Goal: Task Accomplishment & Management: Complete application form

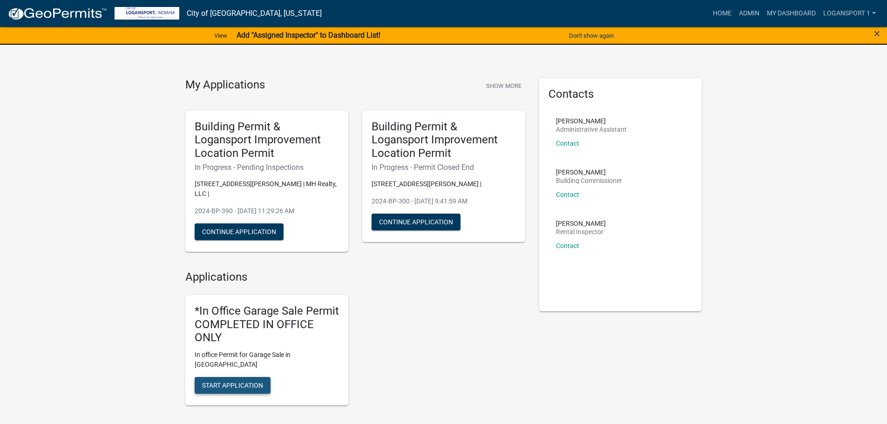
click at [231, 382] on span "Start Application" at bounding box center [232, 385] width 61 height 7
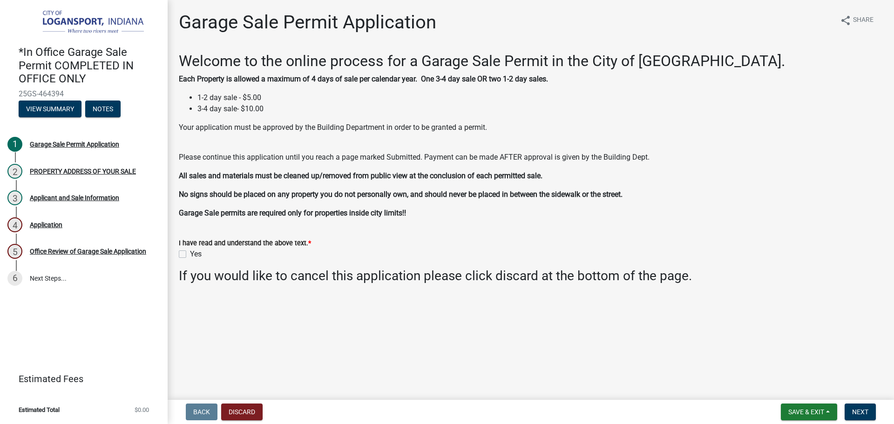
click at [190, 255] on label "Yes" at bounding box center [196, 254] width 12 height 11
click at [190, 255] on input "Yes" at bounding box center [193, 252] width 6 height 6
checkbox input "true"
click at [860, 405] on button "Next" at bounding box center [860, 412] width 31 height 17
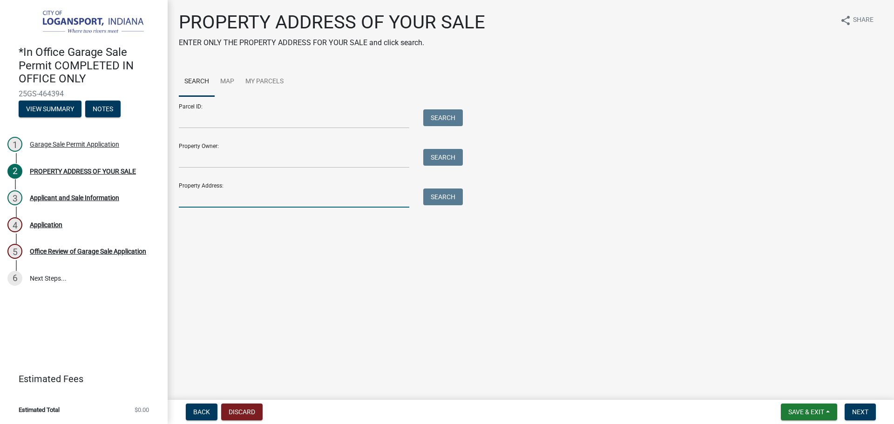
click at [221, 198] on input "Property Address:" at bounding box center [294, 198] width 230 height 19
click at [444, 198] on button "Search" at bounding box center [443, 197] width 40 height 17
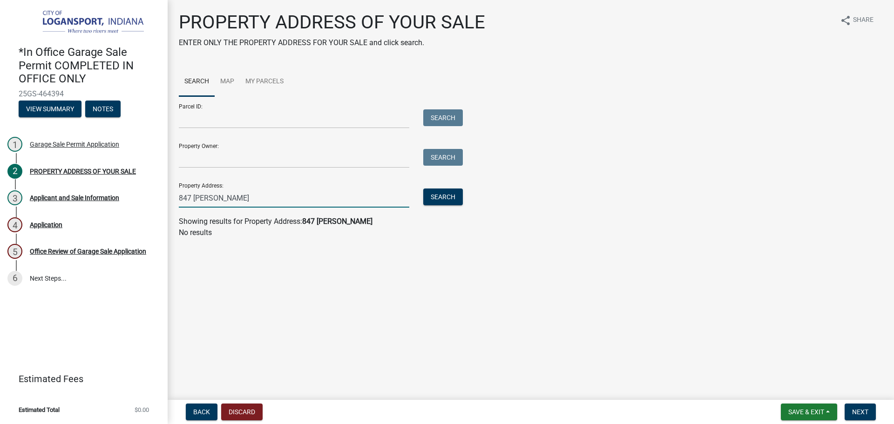
click at [187, 197] on input "847 [PERSON_NAME]" at bounding box center [294, 198] width 230 height 19
type input "837 [PERSON_NAME]"
click at [439, 198] on button "Search" at bounding box center [443, 197] width 40 height 17
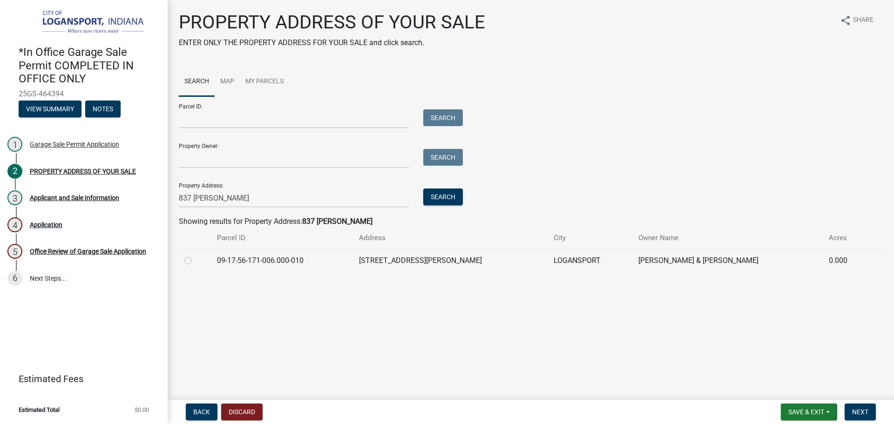
click at [183, 260] on td at bounding box center [195, 260] width 33 height 23
click at [196, 255] on label at bounding box center [196, 255] width 0 height 0
click at [196, 261] on input "radio" at bounding box center [199, 258] width 6 height 6
radio input "true"
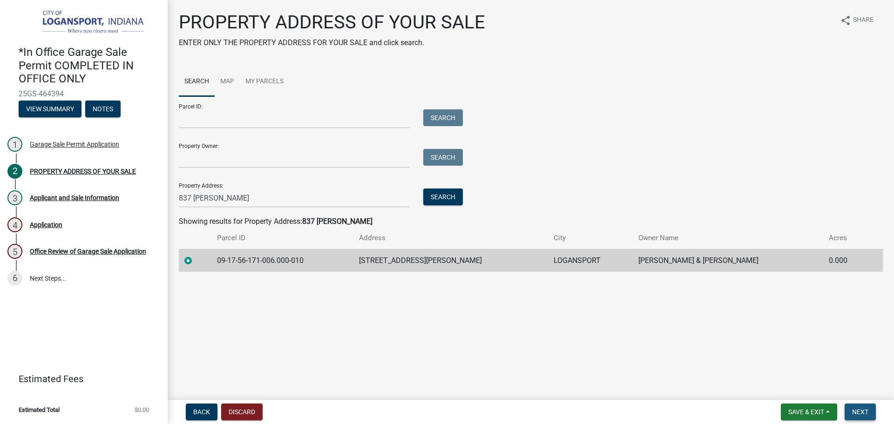
click at [863, 409] on span "Next" at bounding box center [860, 411] width 16 height 7
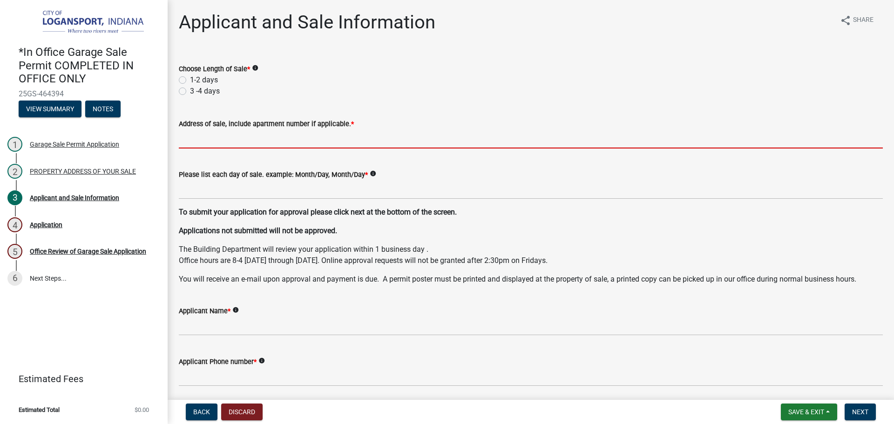
click at [180, 135] on input "Address of sale, include apartment number if applicable. *" at bounding box center [531, 138] width 704 height 19
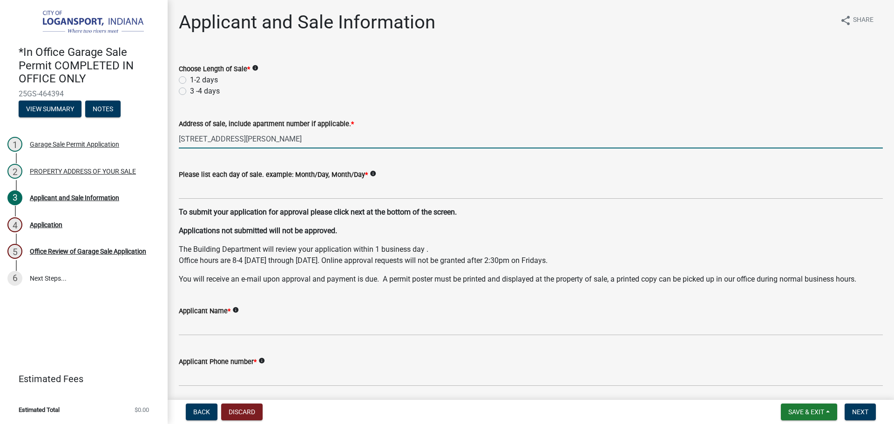
type input "[STREET_ADDRESS][PERSON_NAME]"
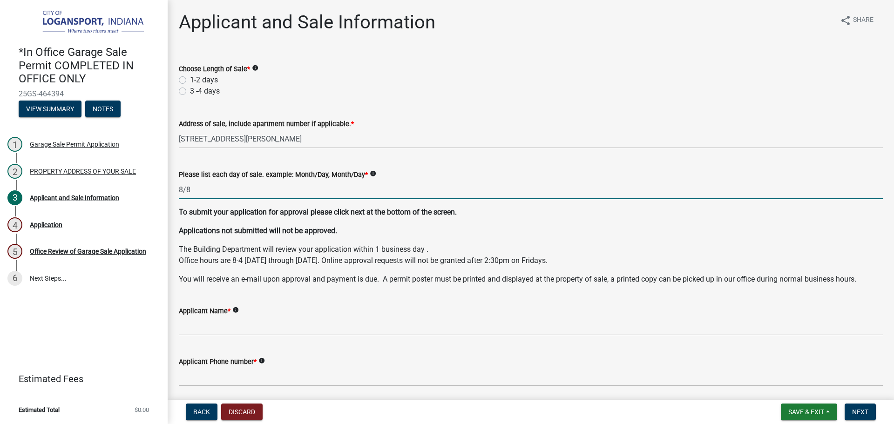
click at [195, 190] on input "8/8" at bounding box center [531, 189] width 704 height 19
type input "8/16 8/17"
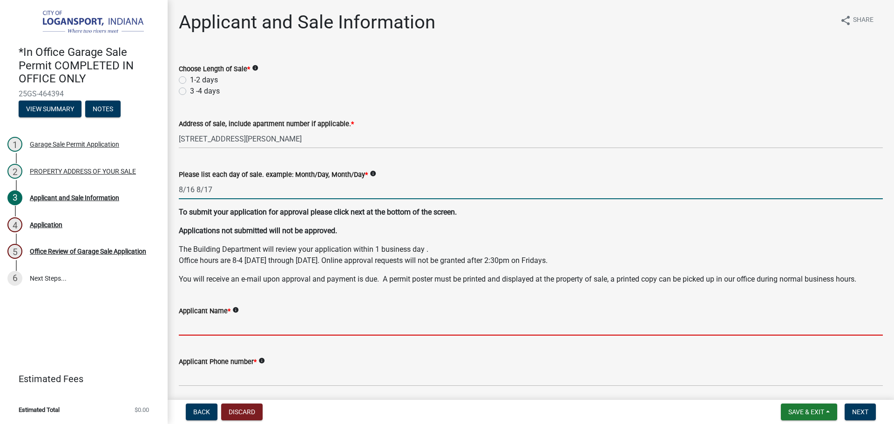
click at [215, 331] on input "Applicant Name *" at bounding box center [531, 326] width 704 height 19
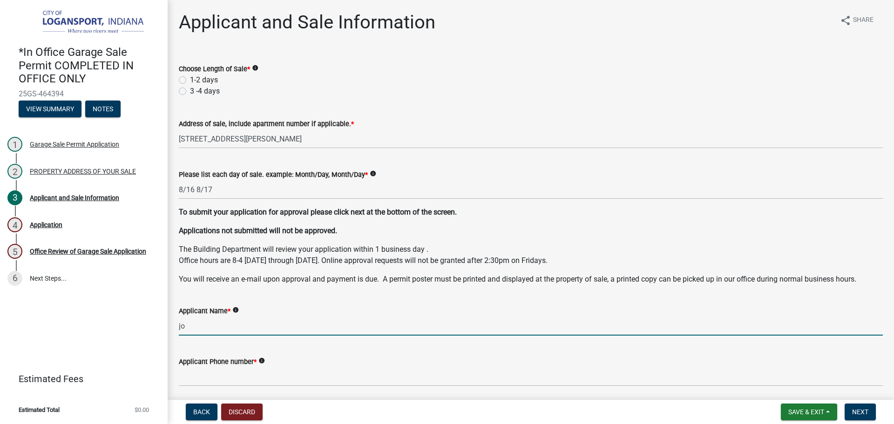
type input "j"
type input "[PERSON_NAME]"
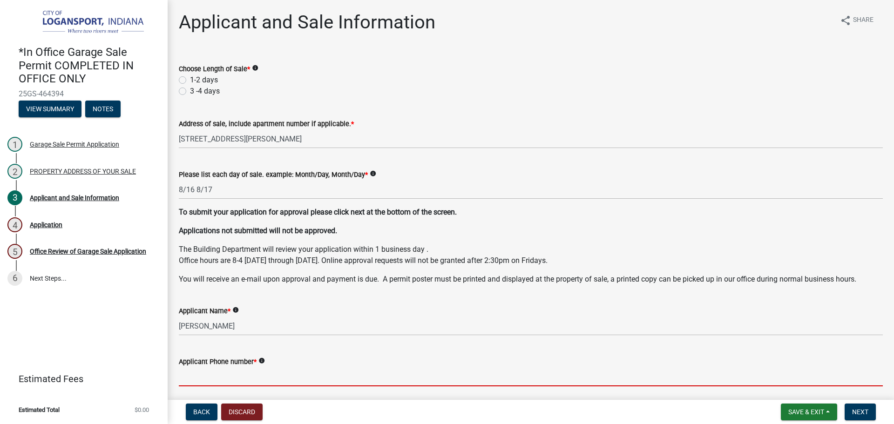
click at [246, 380] on input "Applicant Phone number *" at bounding box center [531, 376] width 704 height 19
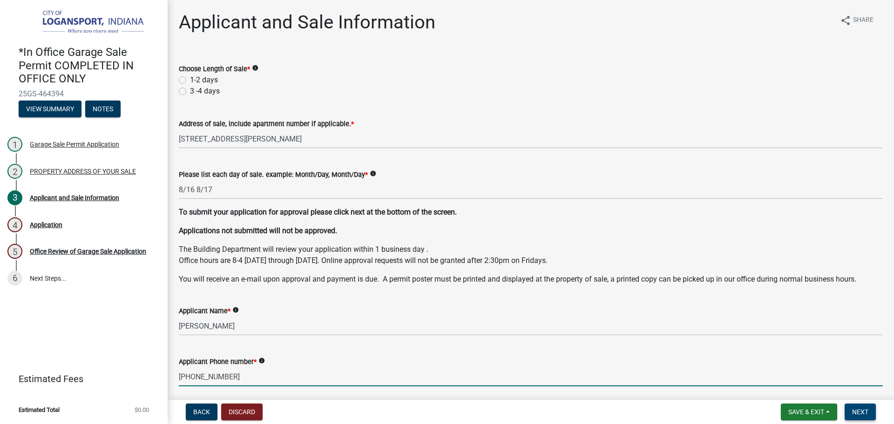
type input "[PHONE_NUMBER]"
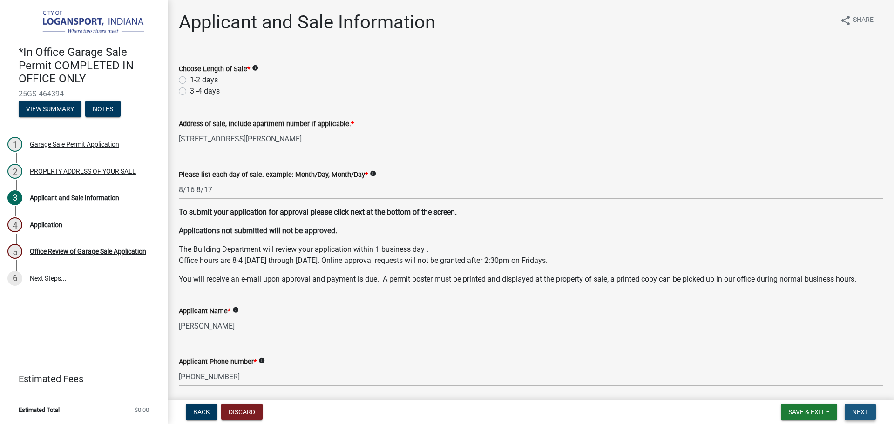
click at [873, 416] on button "Next" at bounding box center [860, 412] width 31 height 17
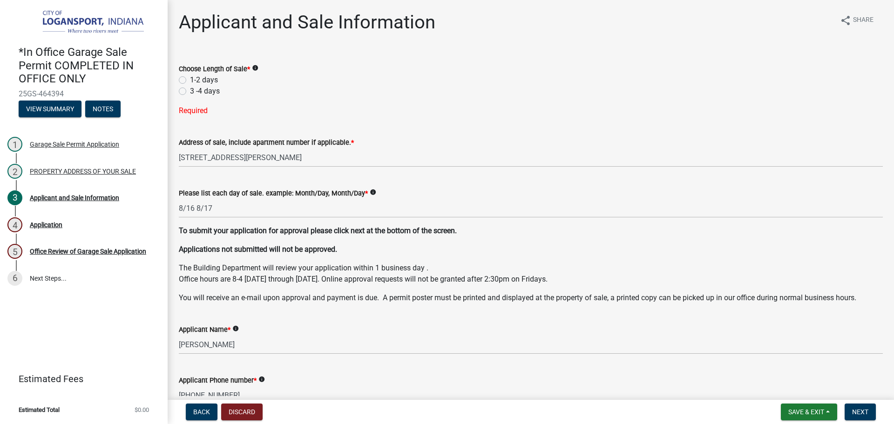
click at [190, 80] on label "1-2 days" at bounding box center [204, 79] width 28 height 11
click at [190, 80] on input "1-2 days" at bounding box center [193, 77] width 6 height 6
radio input "true"
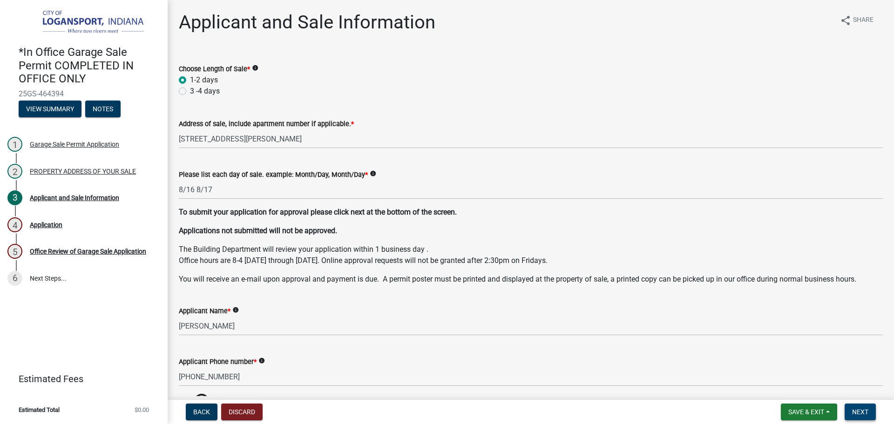
click at [858, 408] on button "Next" at bounding box center [860, 412] width 31 height 17
click at [855, 410] on span "Next" at bounding box center [860, 411] width 16 height 7
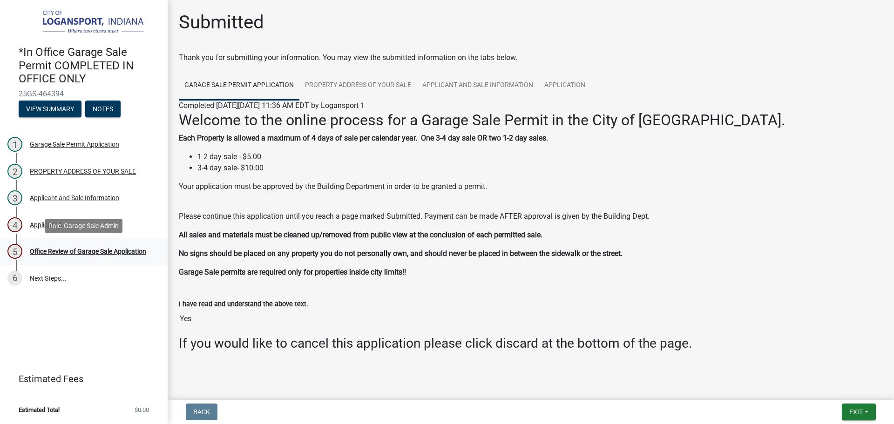
click at [69, 248] on div "Office Review of Garage Sale Application" at bounding box center [88, 251] width 116 height 7
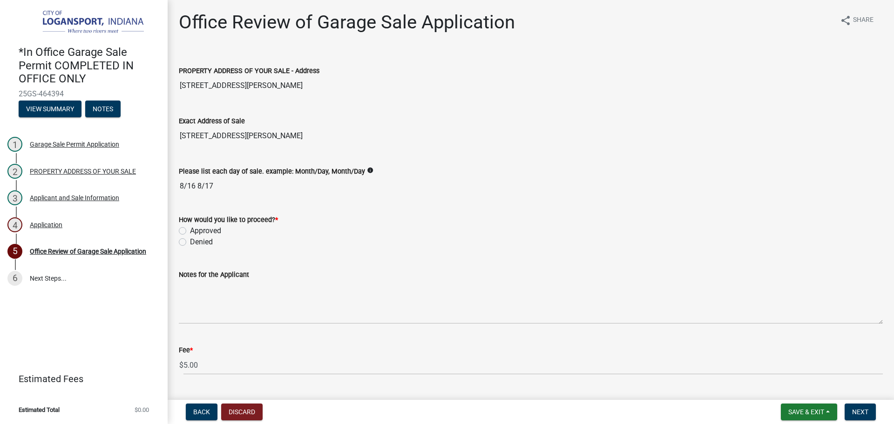
click at [185, 224] on div "How would you like to proceed? *" at bounding box center [531, 219] width 704 height 11
click at [190, 228] on label "Approved" at bounding box center [205, 230] width 31 height 11
click at [190, 228] on input "Approved" at bounding box center [193, 228] width 6 height 6
radio input "true"
click at [865, 411] on span "Next" at bounding box center [860, 411] width 16 height 7
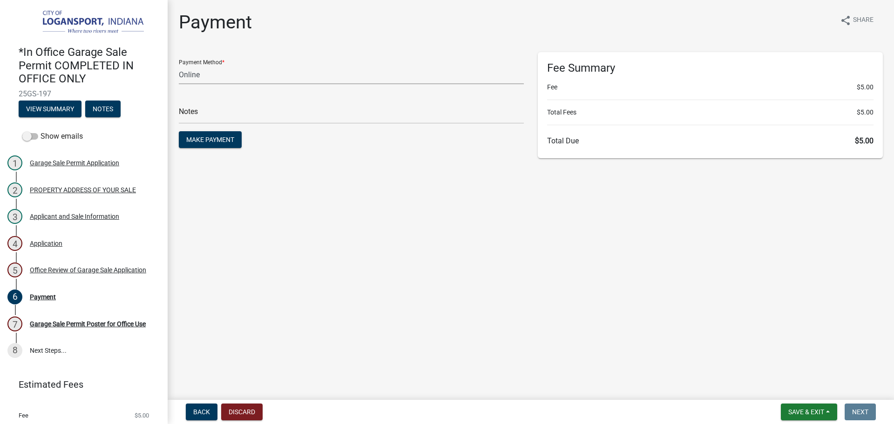
click at [231, 74] on select "Credit Card POS Check Cash Online" at bounding box center [351, 74] width 345 height 19
select select "2: 1"
click at [179, 65] on select "Credit Card POS Check Cash Online" at bounding box center [351, 74] width 345 height 19
click at [222, 116] on input "text" at bounding box center [351, 114] width 345 height 19
type input "117811"
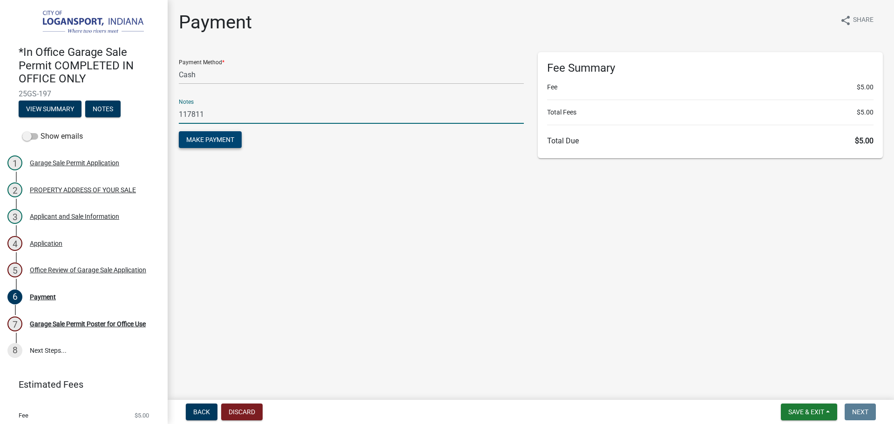
click at [209, 145] on button "Make Payment" at bounding box center [210, 139] width 63 height 17
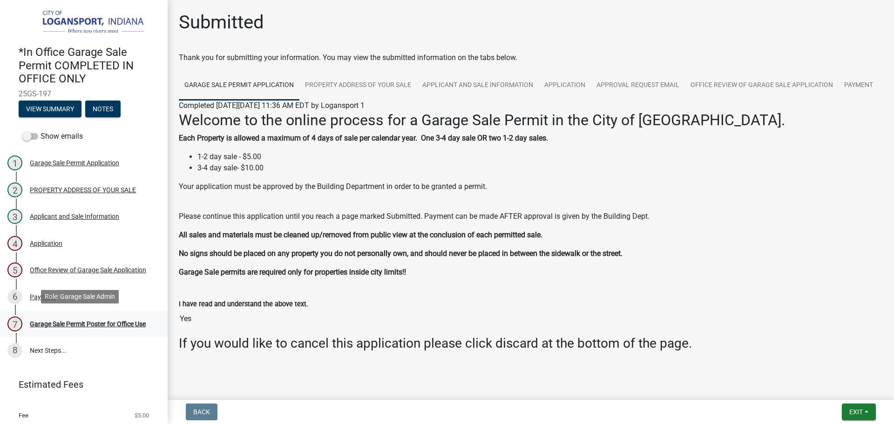
click at [113, 321] on div "Garage Sale Permit Poster for Office Use" at bounding box center [88, 324] width 116 height 7
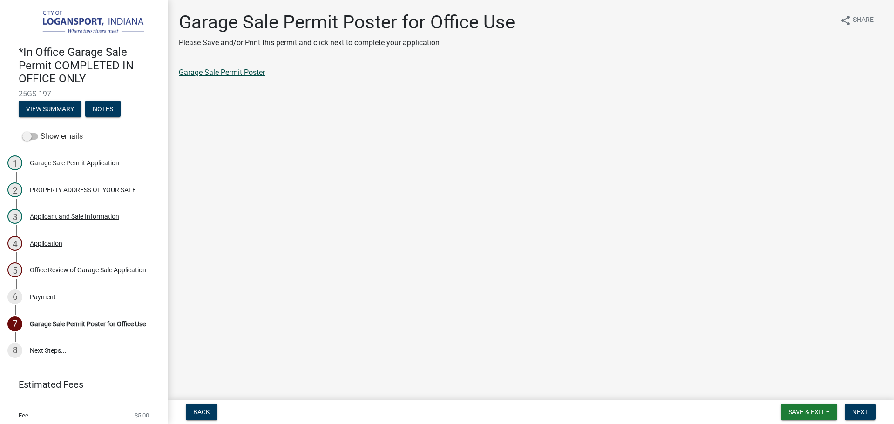
click at [253, 70] on link "Garage Sale Permit Poster" at bounding box center [222, 72] width 86 height 9
click at [861, 412] on span "Next" at bounding box center [860, 411] width 16 height 7
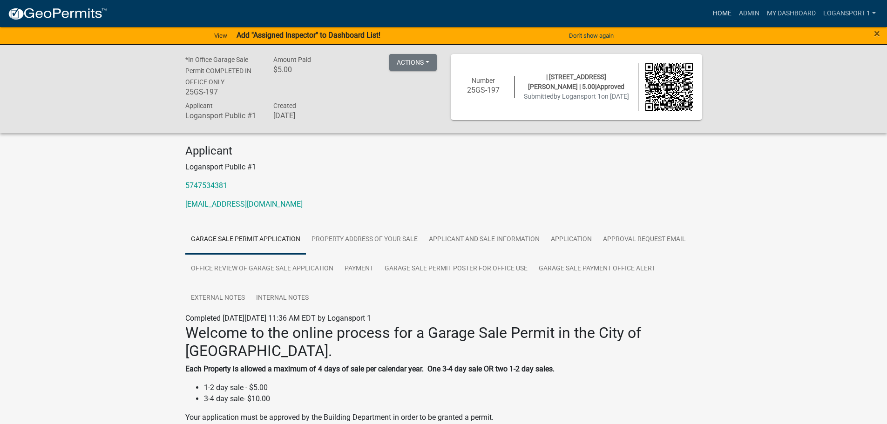
click at [717, 17] on link "Home" at bounding box center [722, 14] width 26 height 18
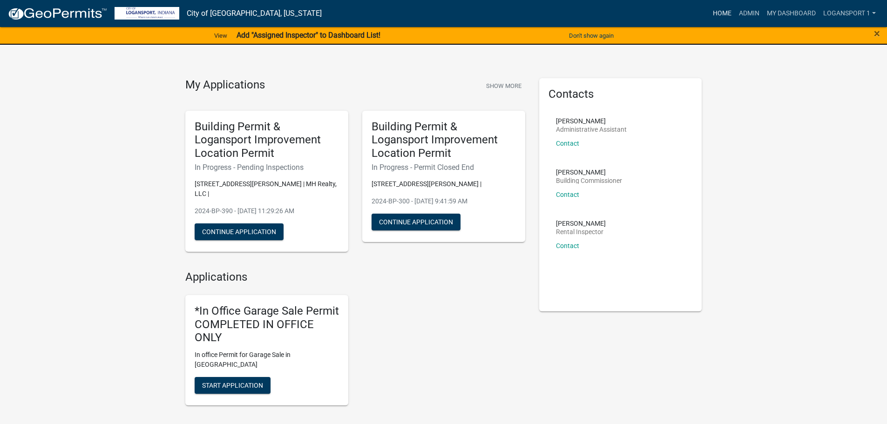
click at [720, 18] on link "Home" at bounding box center [722, 14] width 26 height 18
click at [745, 13] on link "Admin" at bounding box center [749, 14] width 28 height 18
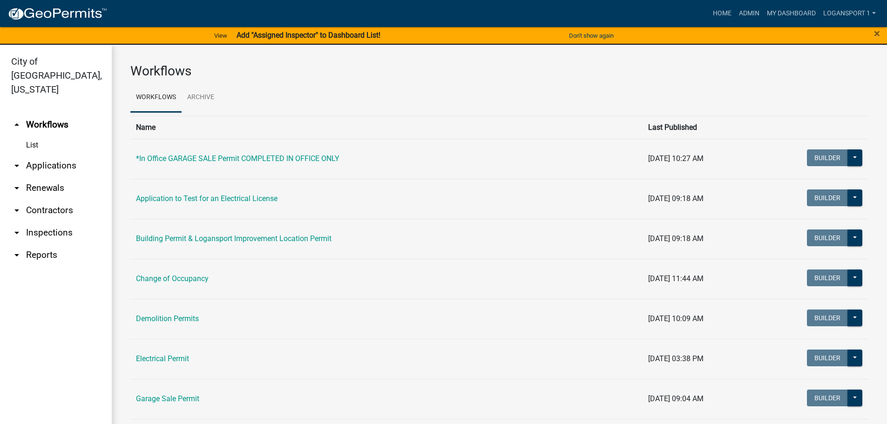
click at [58, 155] on link "arrow_drop_down Applications" at bounding box center [56, 166] width 112 height 22
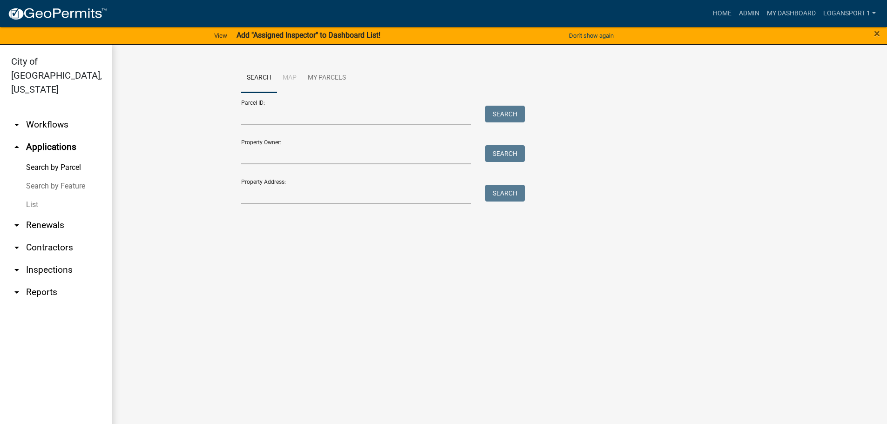
click at [41, 196] on link "List" at bounding box center [56, 205] width 112 height 19
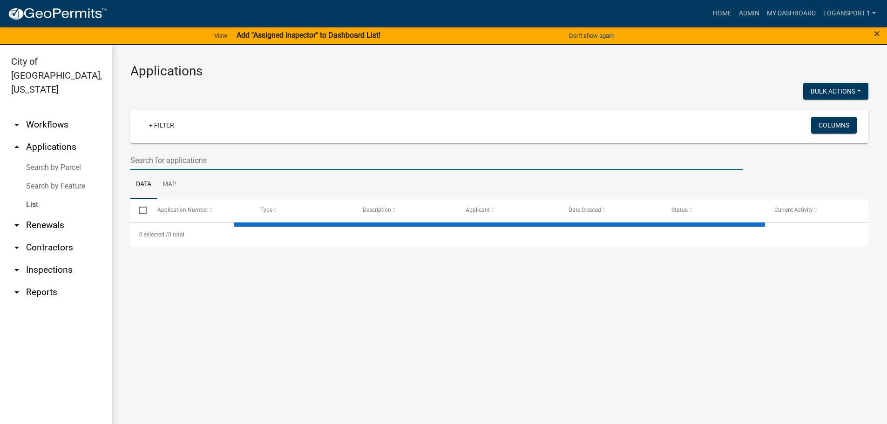
click at [167, 157] on input "text" at bounding box center [436, 160] width 613 height 19
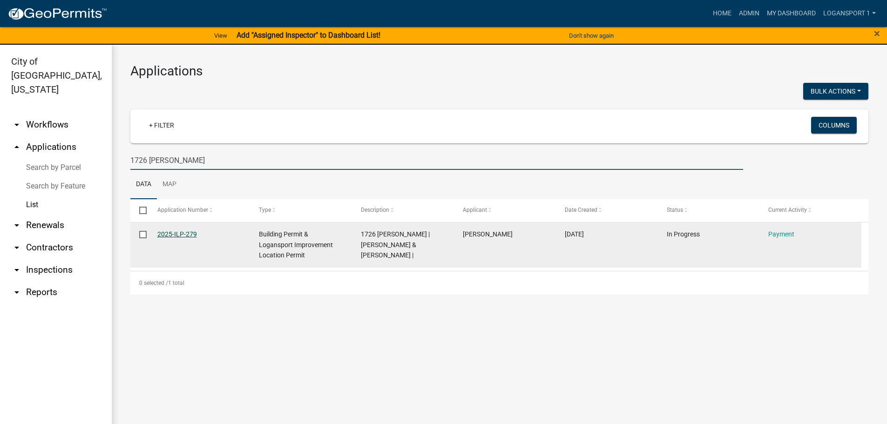
type input "1726 [PERSON_NAME]"
click at [166, 230] on link "2025-ILP-279" at bounding box center [177, 233] width 40 height 7
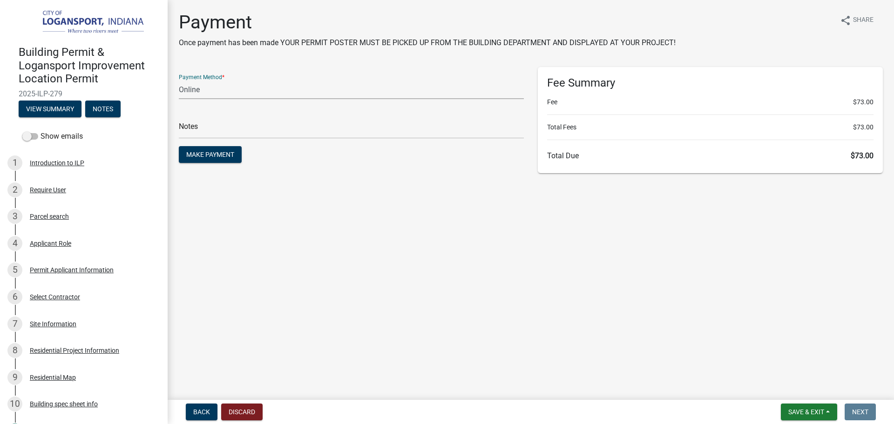
click at [233, 86] on select "Credit Card POS Check Cash Online" at bounding box center [351, 89] width 345 height 19
select select "1: 0"
click at [179, 80] on select "Credit Card POS Check Cash Online" at bounding box center [351, 89] width 345 height 19
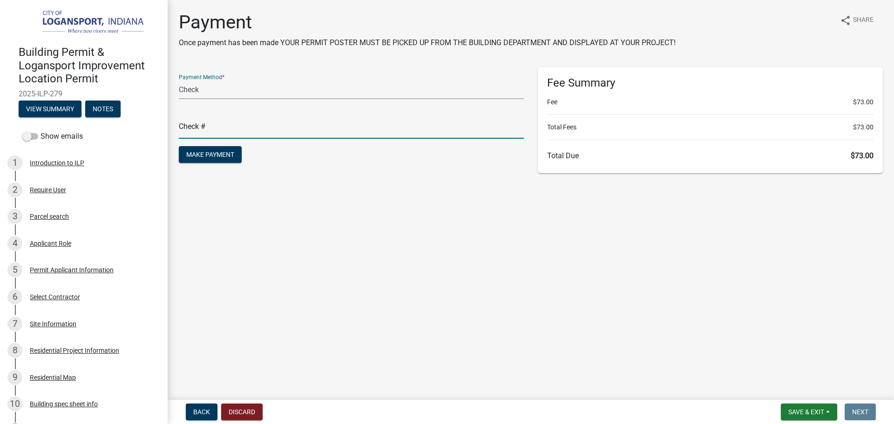
click at [231, 129] on input "text" at bounding box center [351, 129] width 345 height 19
type input "117812"
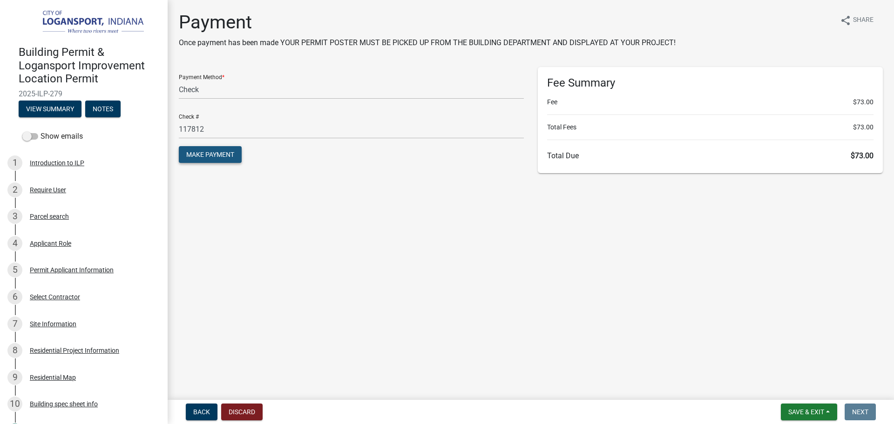
click at [220, 156] on span "Make Payment" at bounding box center [210, 154] width 48 height 7
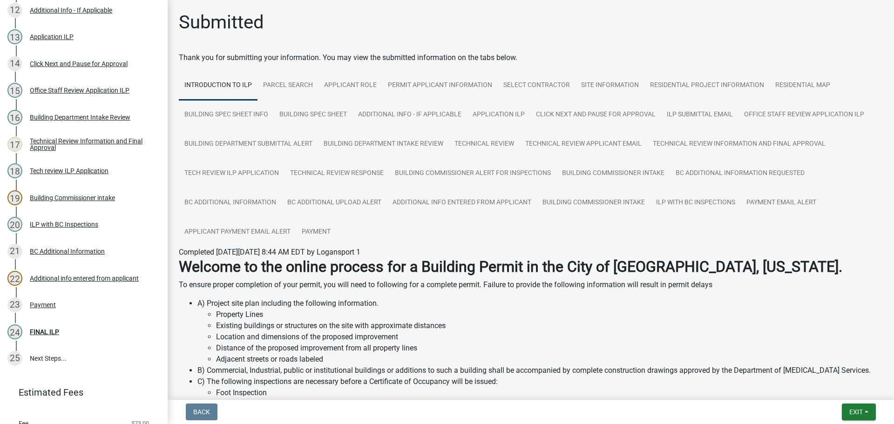
scroll to position [481, 0]
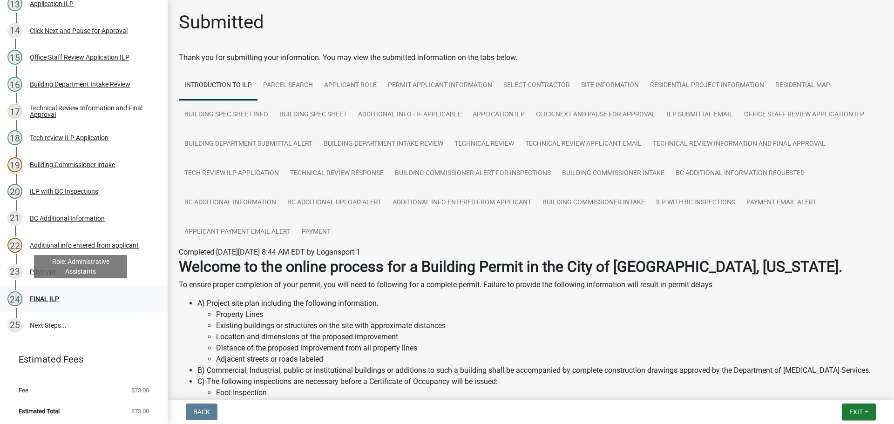
click at [45, 298] on div "FINAL ILP" at bounding box center [44, 299] width 29 height 7
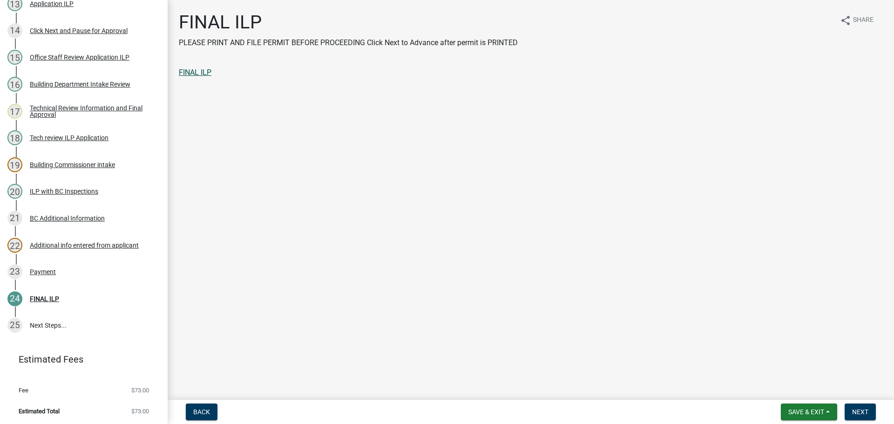
click at [190, 74] on link "FINAL ILP" at bounding box center [195, 72] width 33 height 9
click at [847, 411] on button "Next" at bounding box center [860, 412] width 31 height 17
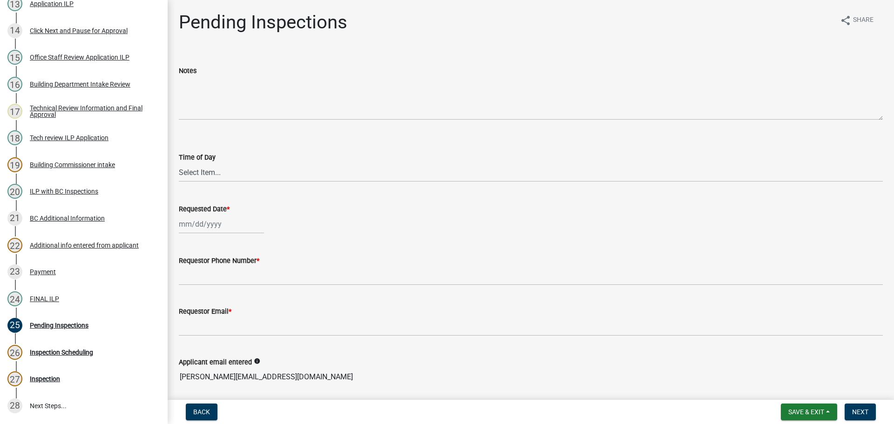
scroll to position [561, 0]
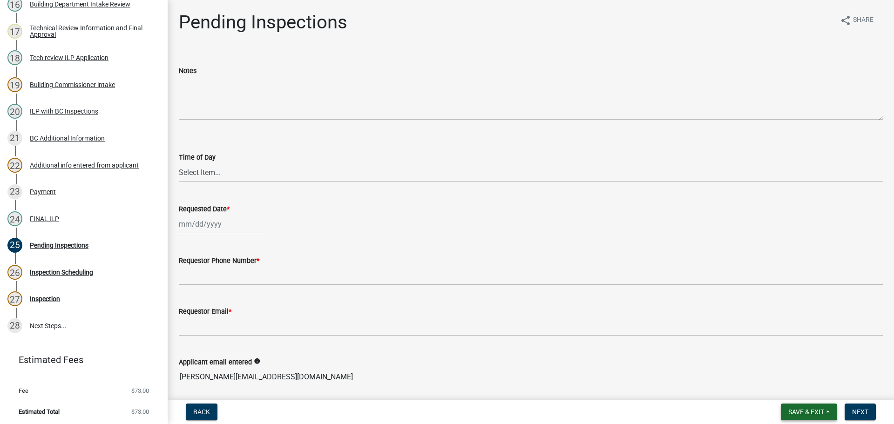
click at [799, 413] on span "Save & Exit" at bounding box center [806, 411] width 36 height 7
click at [797, 390] on button "Save & Exit" at bounding box center [800, 388] width 74 height 22
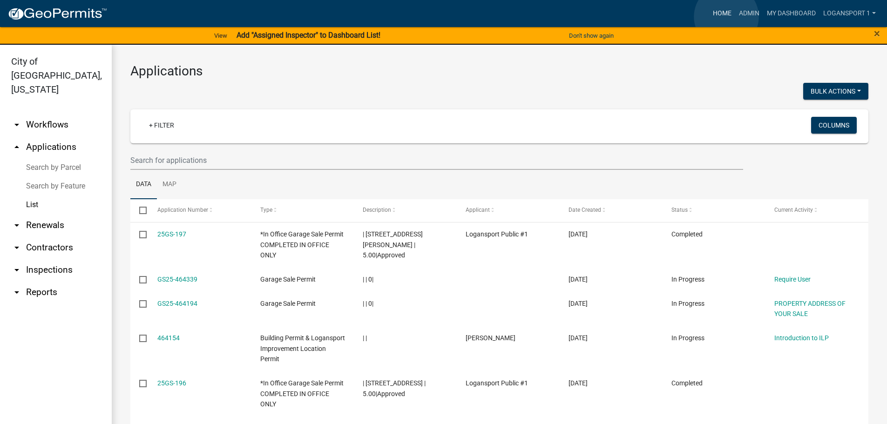
click at [726, 17] on link "Home" at bounding box center [722, 14] width 26 height 18
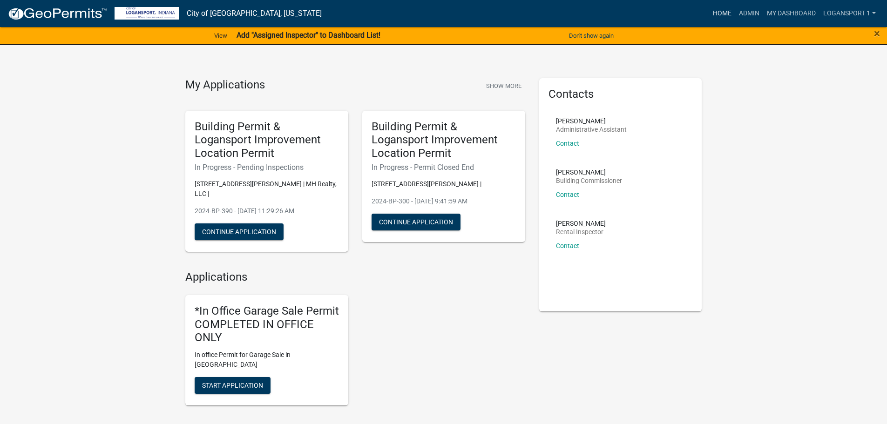
click at [714, 13] on link "Home" at bounding box center [722, 14] width 26 height 18
click at [236, 377] on button "Start Application" at bounding box center [233, 385] width 76 height 17
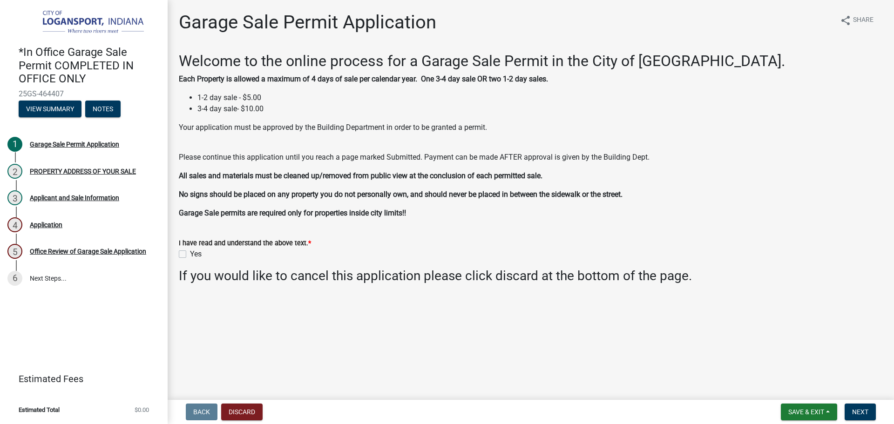
click at [190, 254] on label "Yes" at bounding box center [196, 254] width 12 height 11
click at [190, 254] on input "Yes" at bounding box center [193, 252] width 6 height 6
checkbox input "true"
click at [860, 413] on span "Next" at bounding box center [860, 411] width 16 height 7
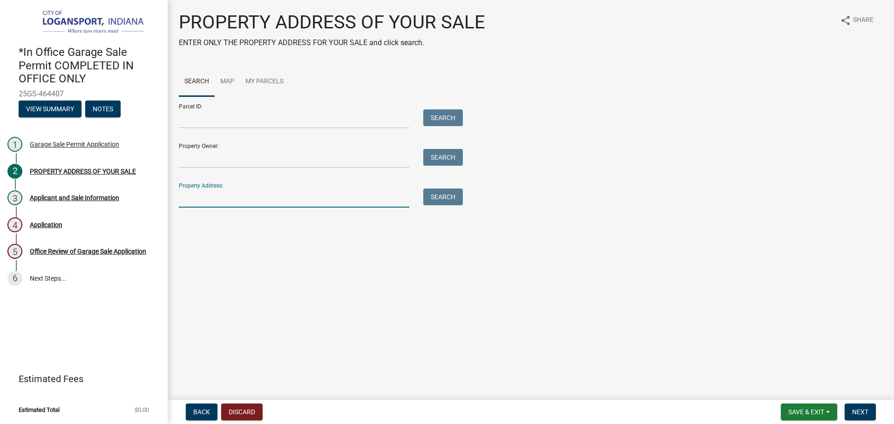
click at [210, 203] on input "Property Address:" at bounding box center [294, 198] width 230 height 19
type input "335 [GEOGRAPHIC_DATA]"
click at [441, 199] on button "Search" at bounding box center [443, 197] width 40 height 17
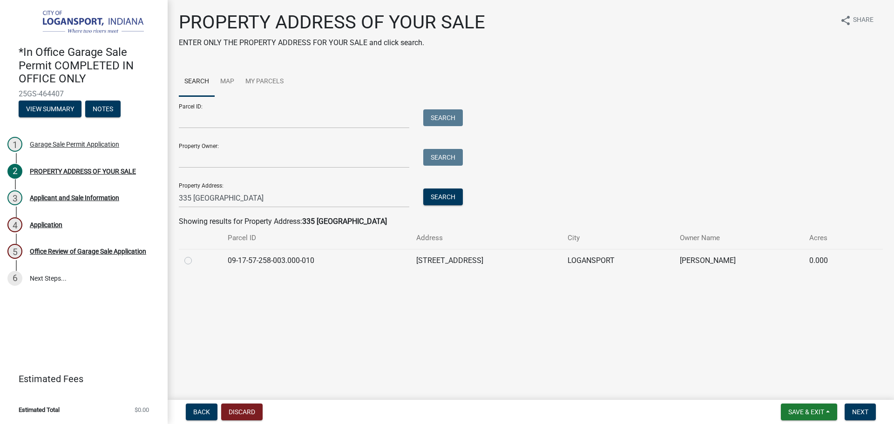
click at [196, 255] on label at bounding box center [196, 255] width 0 height 0
click at [196, 261] on input "radio" at bounding box center [199, 258] width 6 height 6
radio input "true"
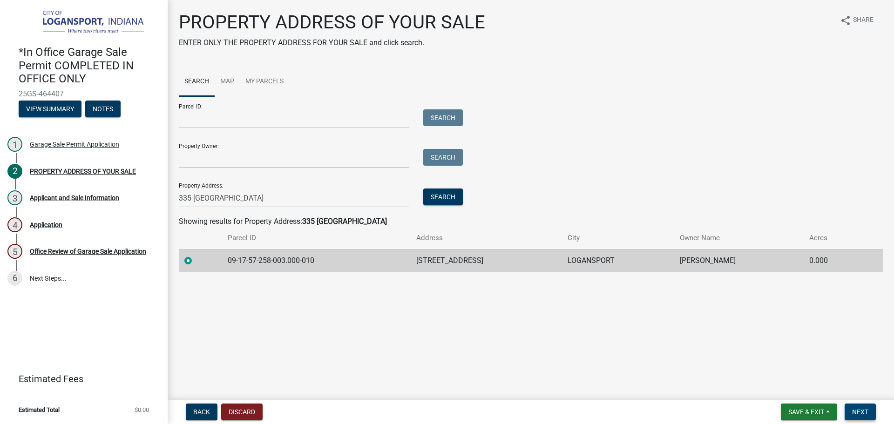
click at [865, 412] on span "Next" at bounding box center [860, 411] width 16 height 7
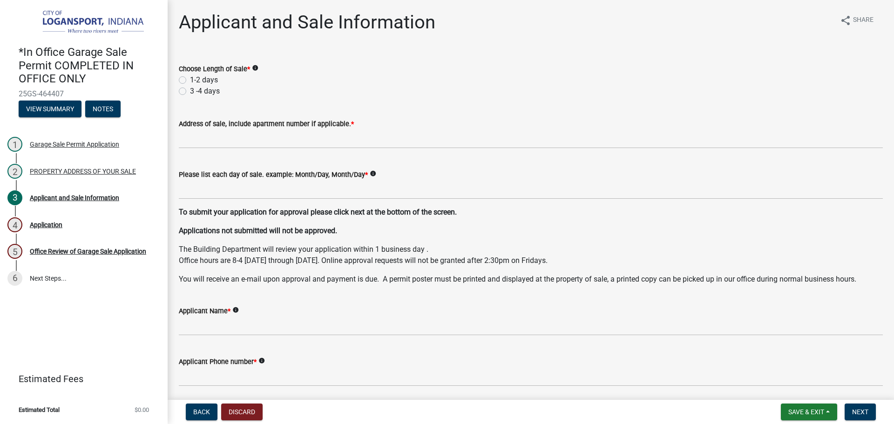
click at [190, 79] on label "1-2 days" at bounding box center [204, 79] width 28 height 11
click at [190, 79] on input "1-2 days" at bounding box center [193, 77] width 6 height 6
radio input "true"
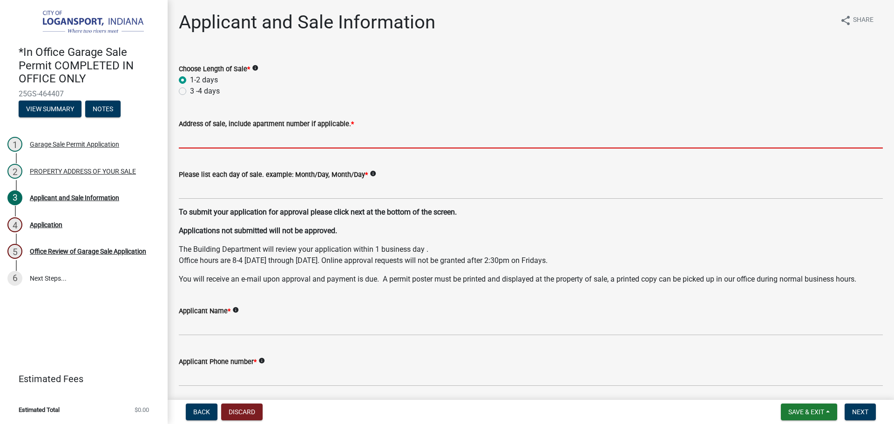
click at [197, 134] on input "Address of sale, include apartment number if applicable. *" at bounding box center [531, 138] width 704 height 19
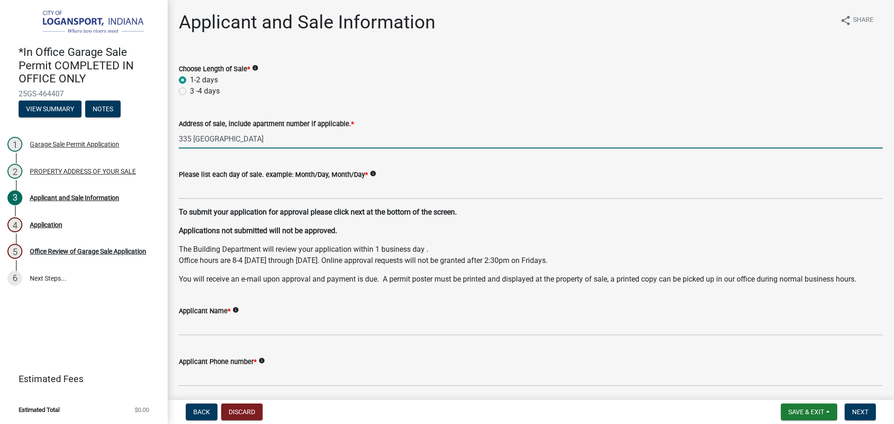
type input "335 [GEOGRAPHIC_DATA]"
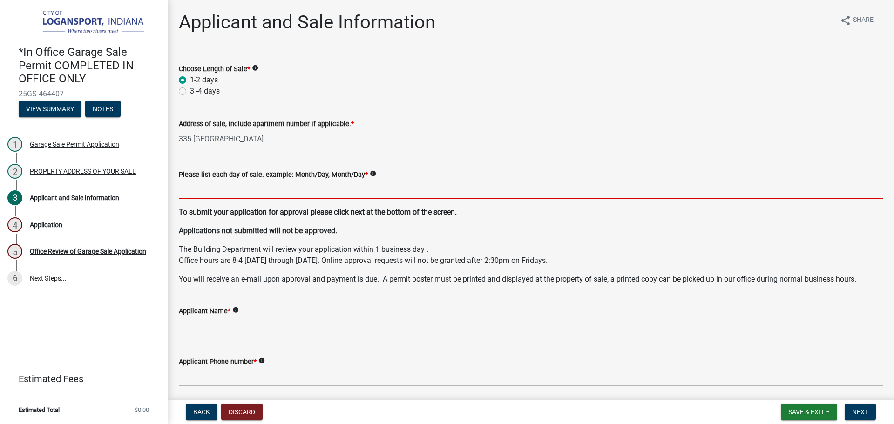
click at [194, 188] on input "Please list each day of sale. example: Month/Day, Month/Day *" at bounding box center [531, 189] width 704 height 19
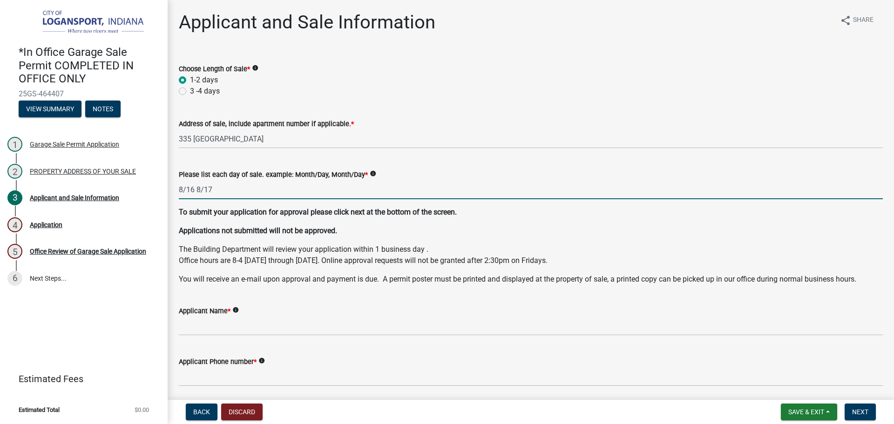
type input "8/16 8/17"
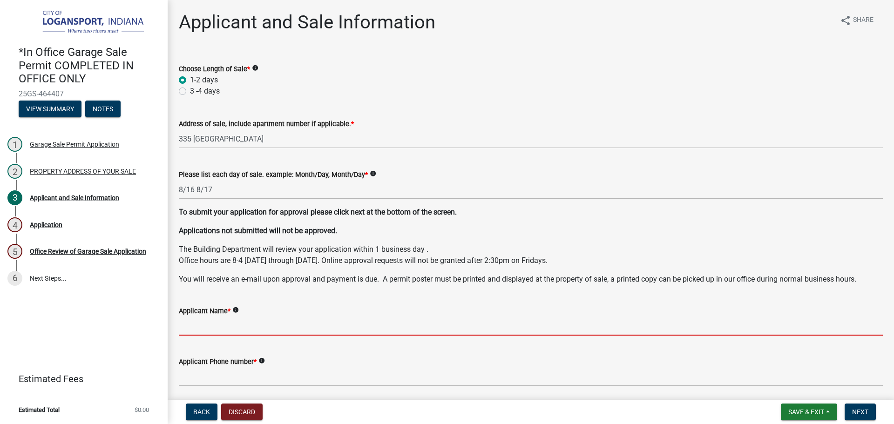
click at [214, 326] on input "Applicant Name *" at bounding box center [531, 326] width 704 height 19
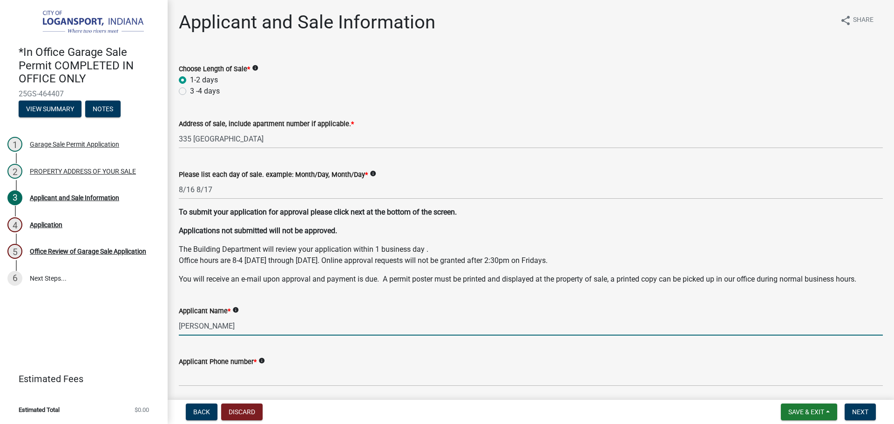
type input "\"
type input "[PERSON_NAME]"
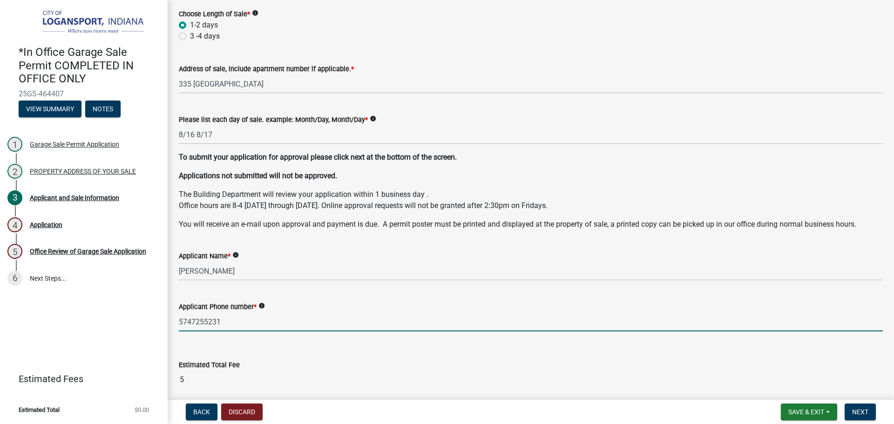
scroll to position [93, 0]
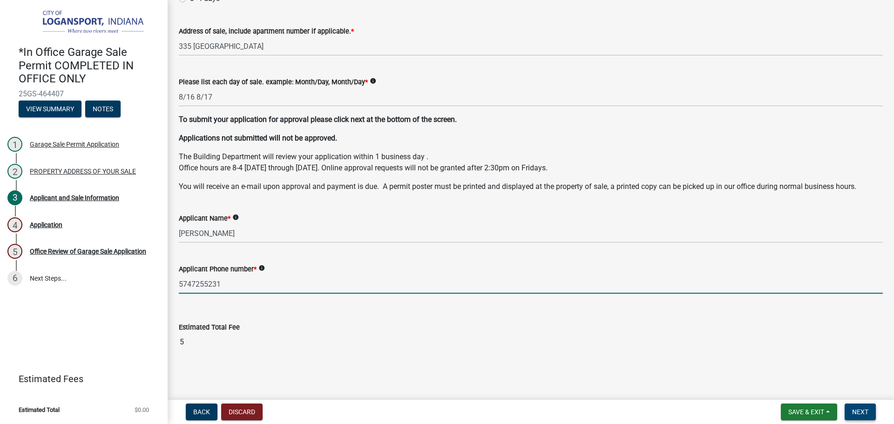
type input "5747255231"
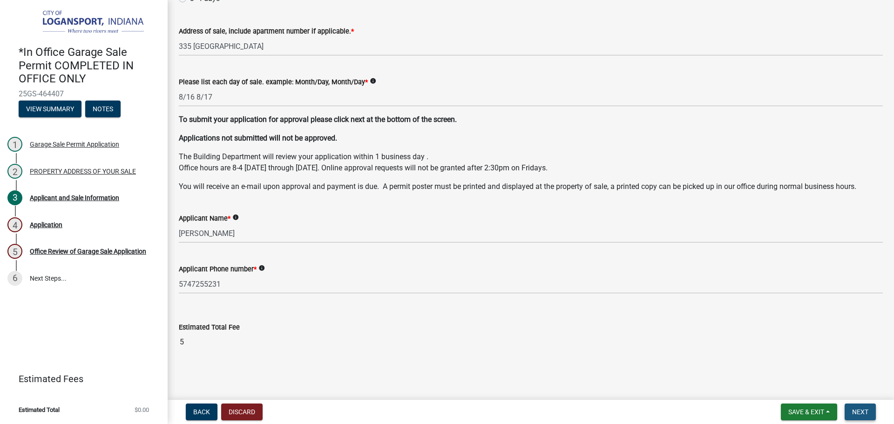
click at [860, 412] on span "Next" at bounding box center [860, 411] width 16 height 7
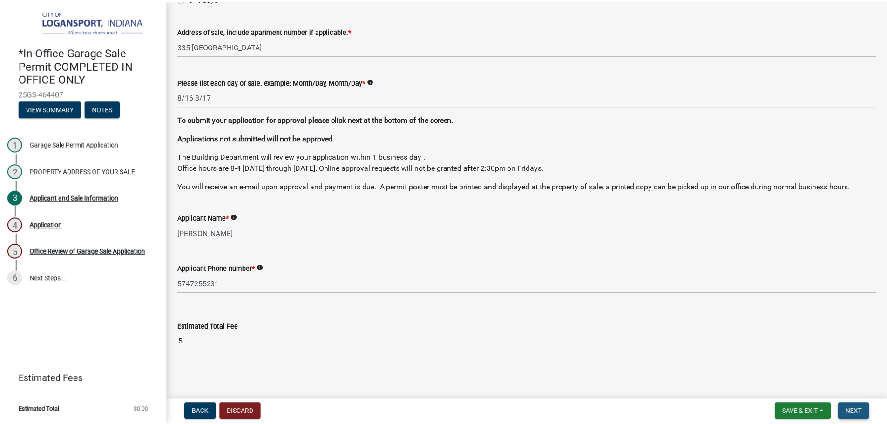
scroll to position [0, 0]
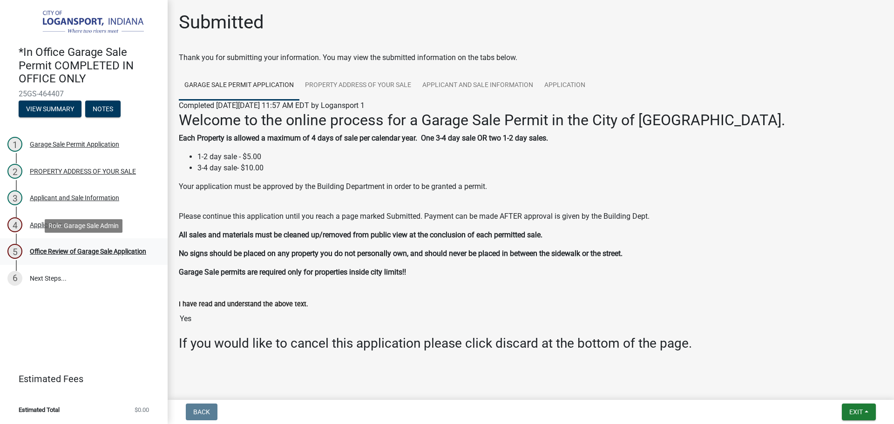
click at [61, 252] on div "Office Review of Garage Sale Application" at bounding box center [88, 251] width 116 height 7
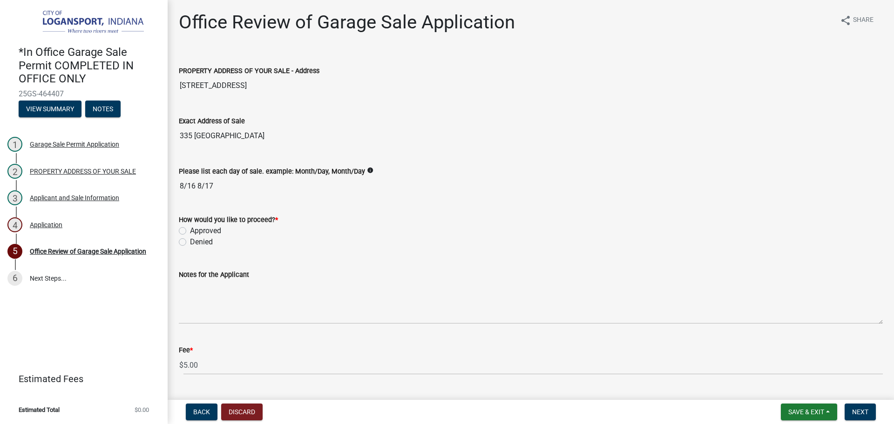
click at [190, 230] on label "Approved" at bounding box center [205, 230] width 31 height 11
click at [190, 230] on input "Approved" at bounding box center [193, 228] width 6 height 6
radio input "true"
click at [861, 408] on span "Next" at bounding box center [860, 411] width 16 height 7
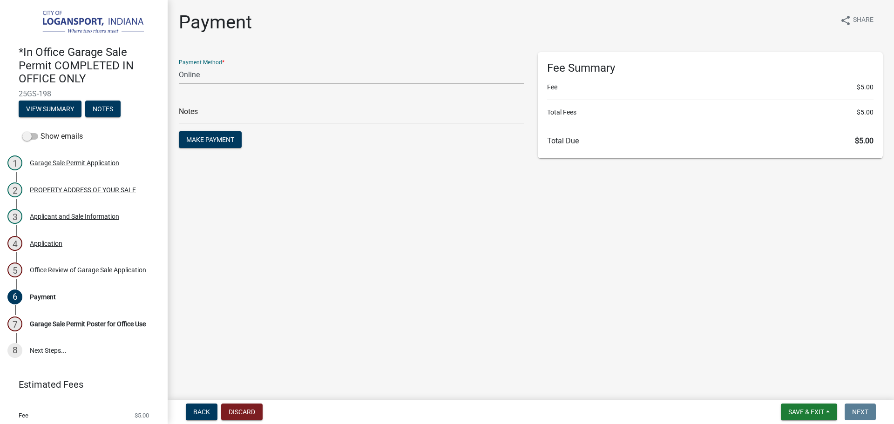
click at [210, 82] on select "Credit Card POS Check Cash Online" at bounding box center [351, 74] width 345 height 19
select select "2: 1"
click at [179, 65] on select "Credit Card POS Check Cash Online" at bounding box center [351, 74] width 345 height 19
click at [209, 115] on input "text" at bounding box center [351, 114] width 345 height 19
type input "117813"
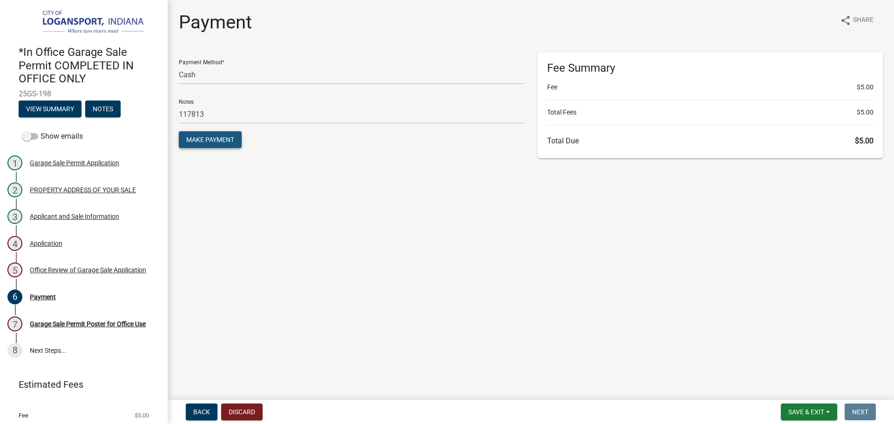
click at [221, 144] on button "Make Payment" at bounding box center [210, 139] width 63 height 17
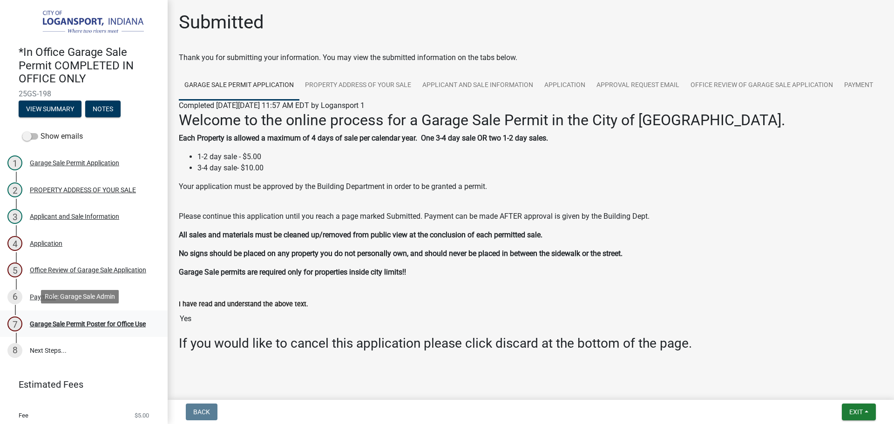
click at [112, 321] on div "Garage Sale Permit Poster for Office Use" at bounding box center [88, 324] width 116 height 7
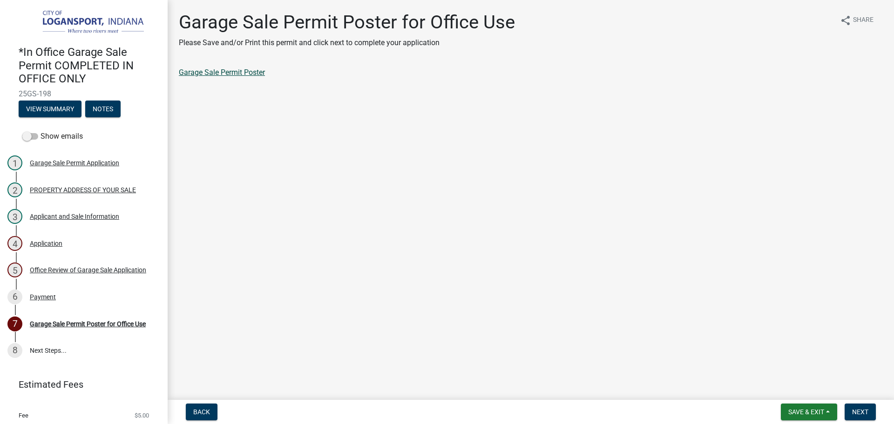
click at [224, 73] on link "Garage Sale Permit Poster" at bounding box center [222, 72] width 86 height 9
click at [856, 407] on button "Next" at bounding box center [860, 412] width 31 height 17
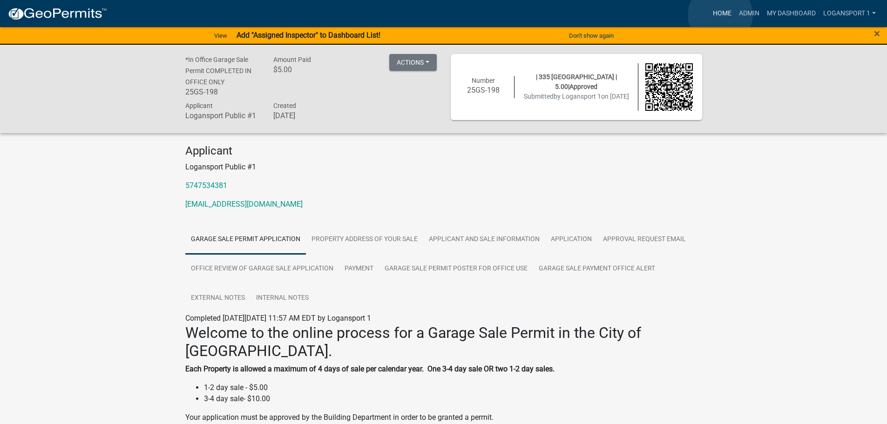
click at [721, 14] on link "Home" at bounding box center [722, 14] width 26 height 18
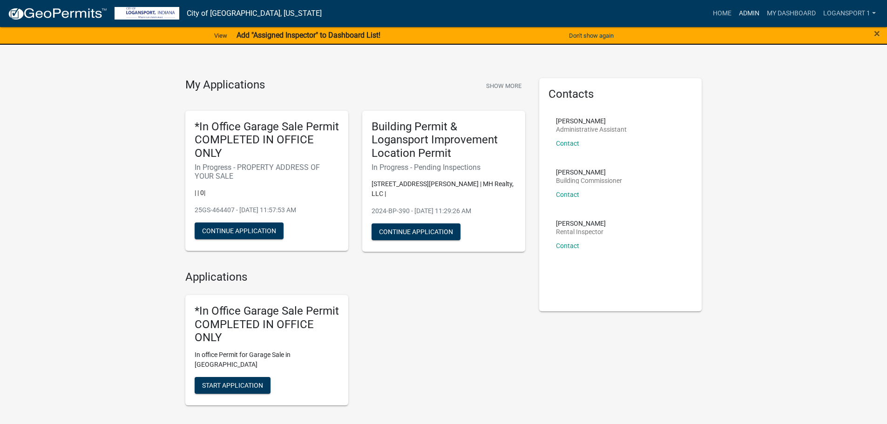
click at [757, 10] on link "Admin" at bounding box center [749, 14] width 28 height 18
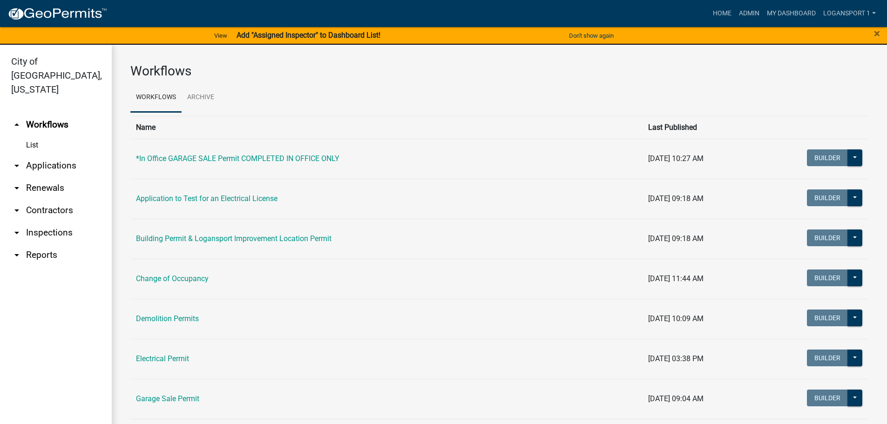
click at [34, 155] on link "arrow_drop_down Applications" at bounding box center [56, 166] width 112 height 22
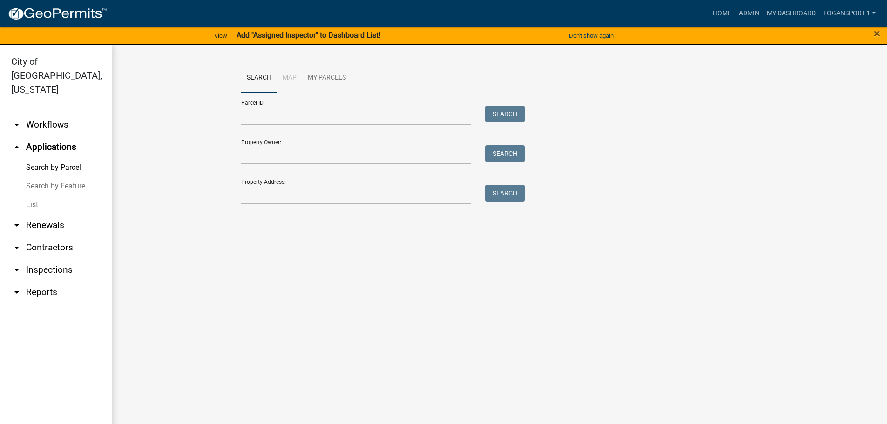
drag, startPoint x: 27, startPoint y: 189, endPoint x: 115, endPoint y: 177, distance: 88.3
click at [28, 196] on link "List" at bounding box center [56, 205] width 112 height 19
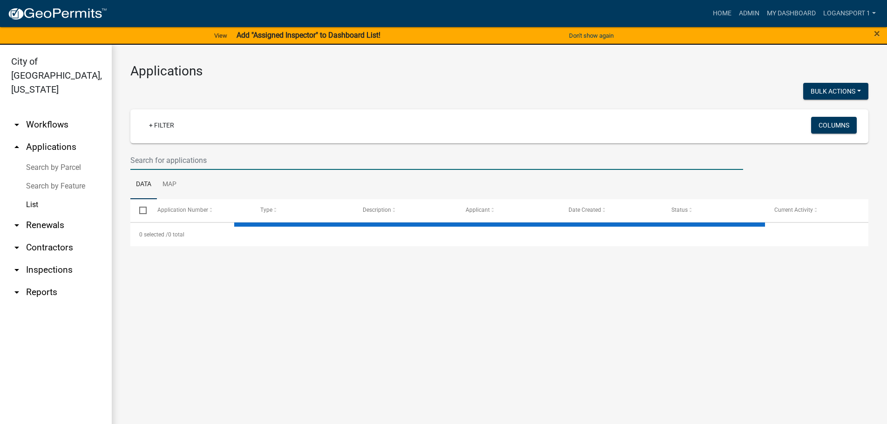
click at [214, 161] on input "text" at bounding box center [436, 160] width 613 height 19
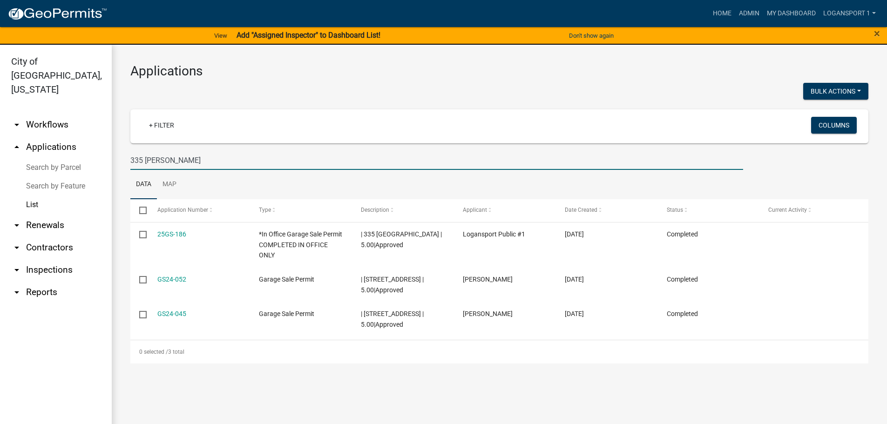
type input "335 [PERSON_NAME]"
